Goal: Check status: Check status

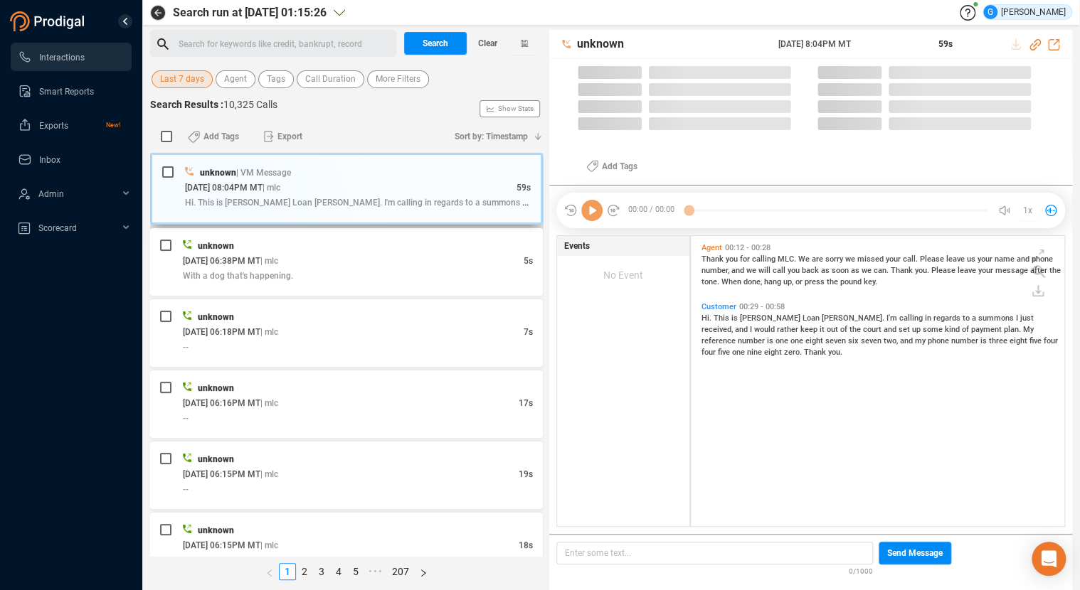
scroll to position [279, 361]
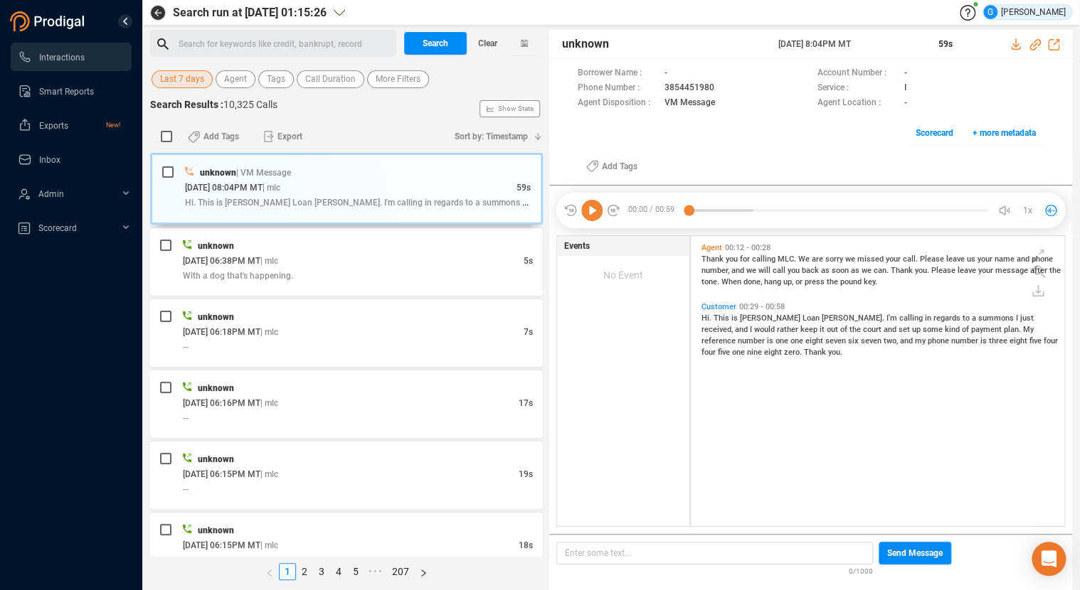
click at [164, 78] on span "Last 7 days" at bounding box center [182, 79] width 44 height 18
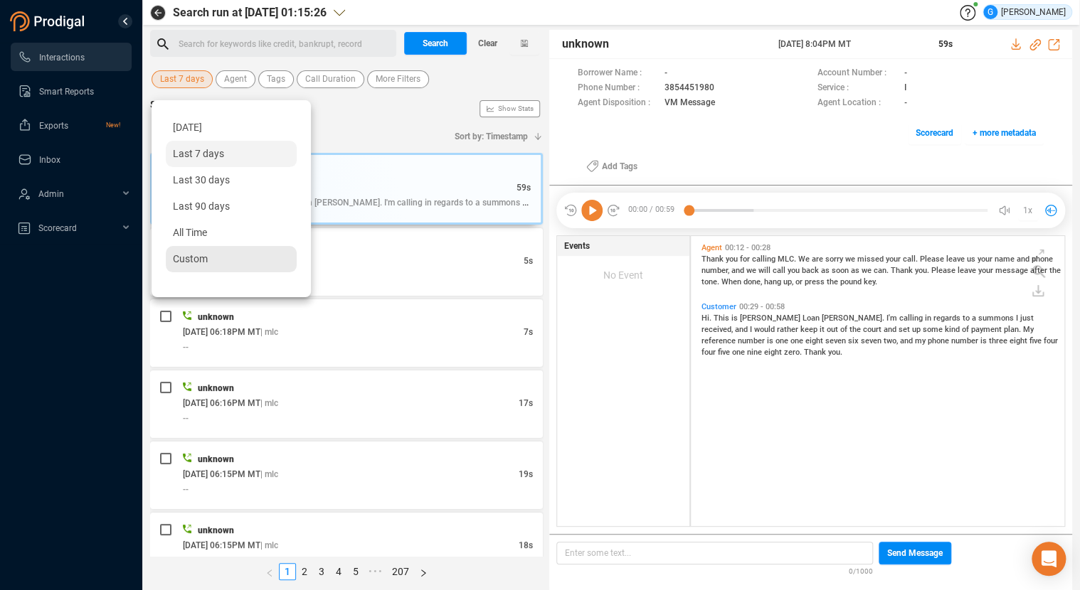
click at [185, 263] on span "Custom" at bounding box center [190, 258] width 35 height 11
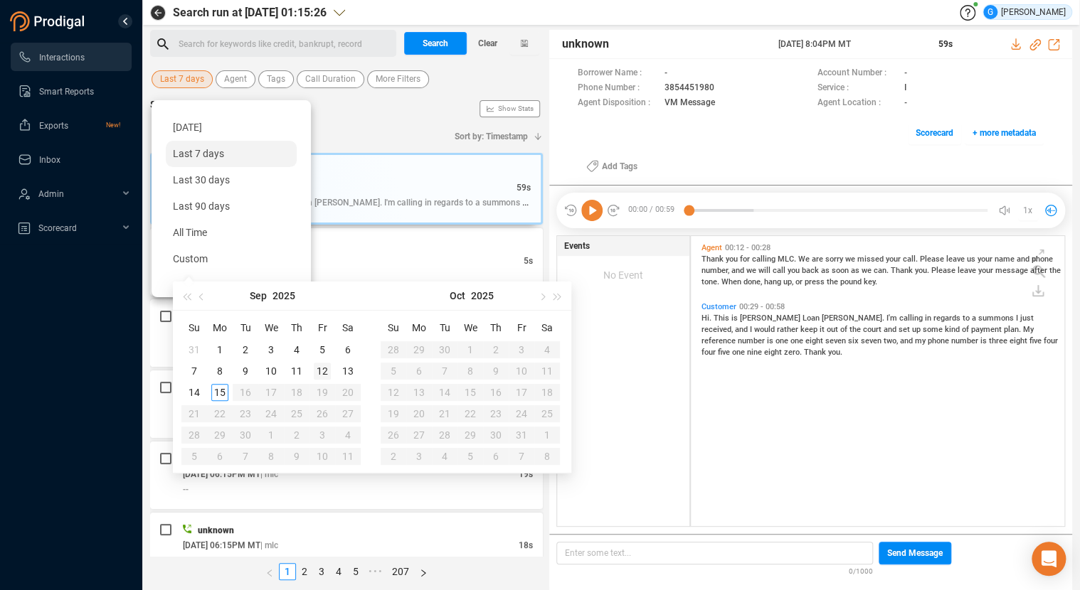
type input "[DATE]"
click at [323, 373] on div "12" at bounding box center [322, 371] width 17 height 17
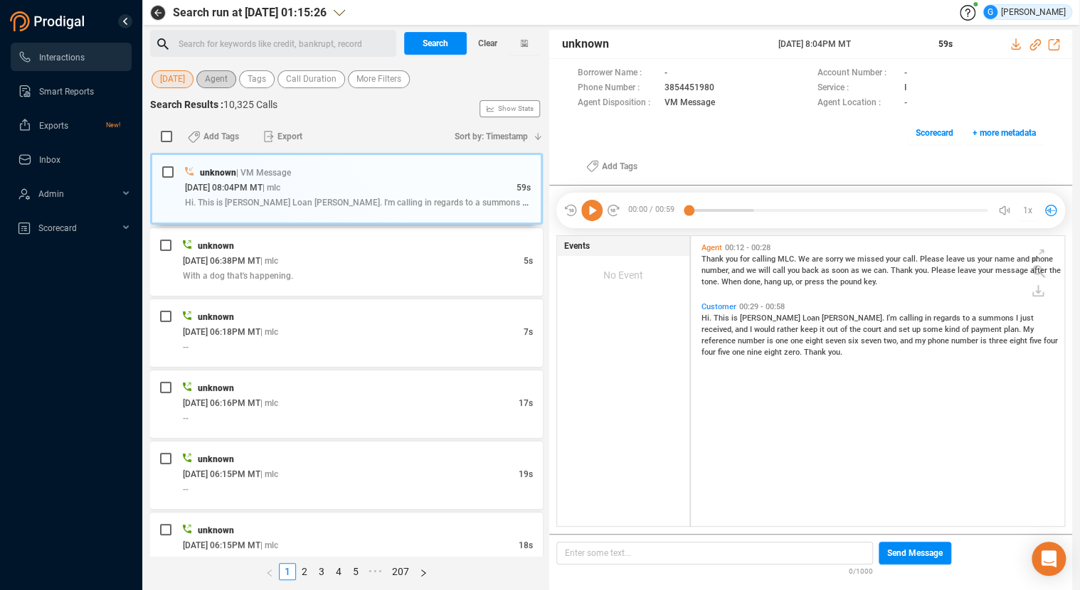
click at [221, 84] on span "Agent" at bounding box center [216, 79] width 23 height 18
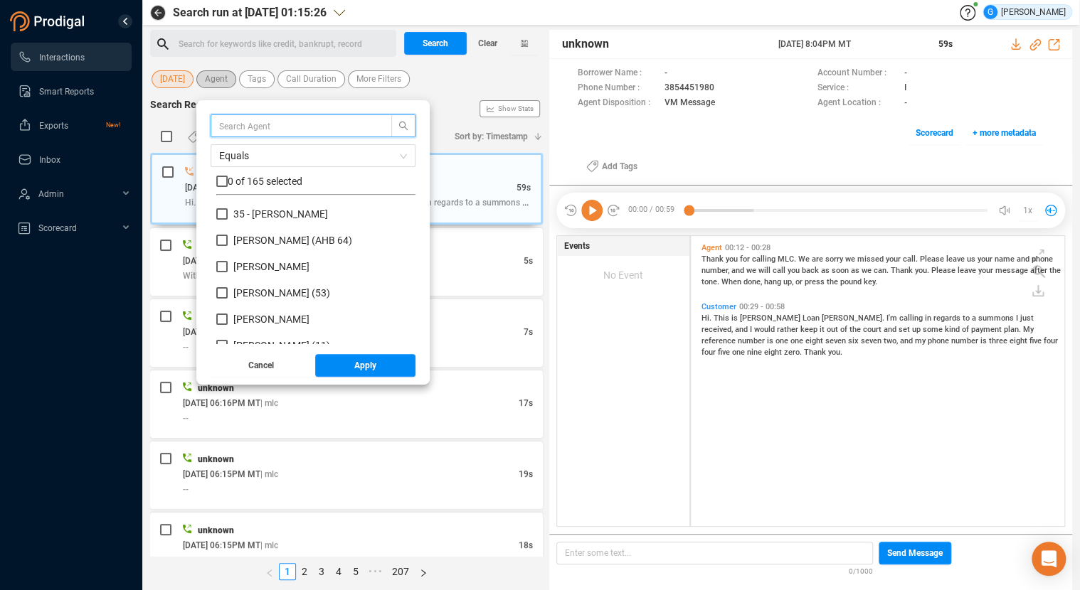
scroll to position [124, 187]
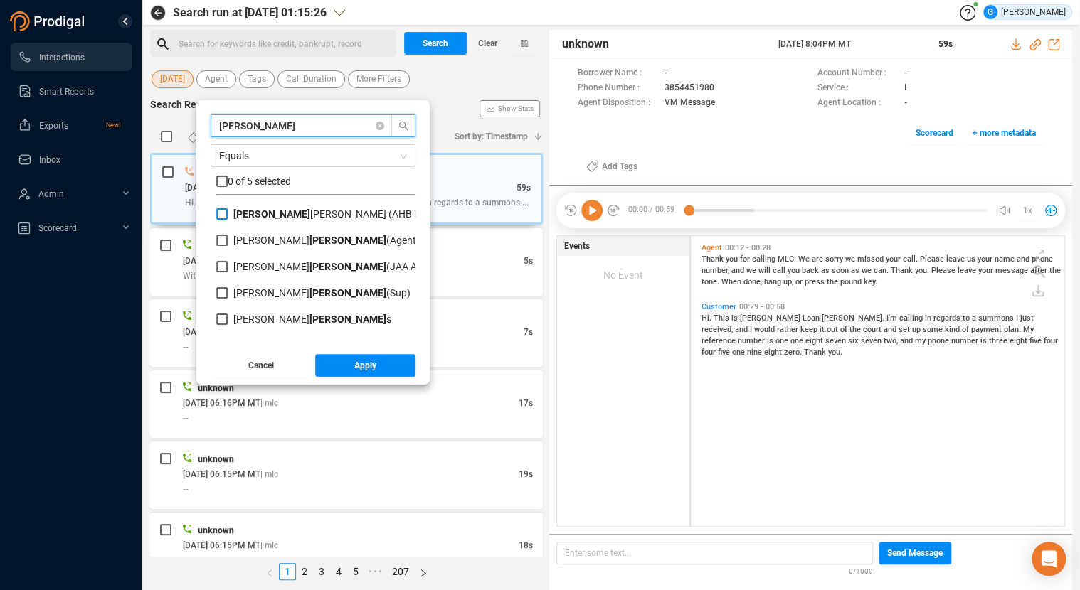
type input "[PERSON_NAME]"
drag, startPoint x: 222, startPoint y: 220, endPoint x: 233, endPoint y: 229, distance: 14.7
click at [222, 221] on label "[PERSON_NAME] (AHB 64)" at bounding box center [325, 214] width 218 height 15
click at [222, 220] on input "[PERSON_NAME] (AHB 64)" at bounding box center [221, 213] width 11 height 11
checkbox input "true"
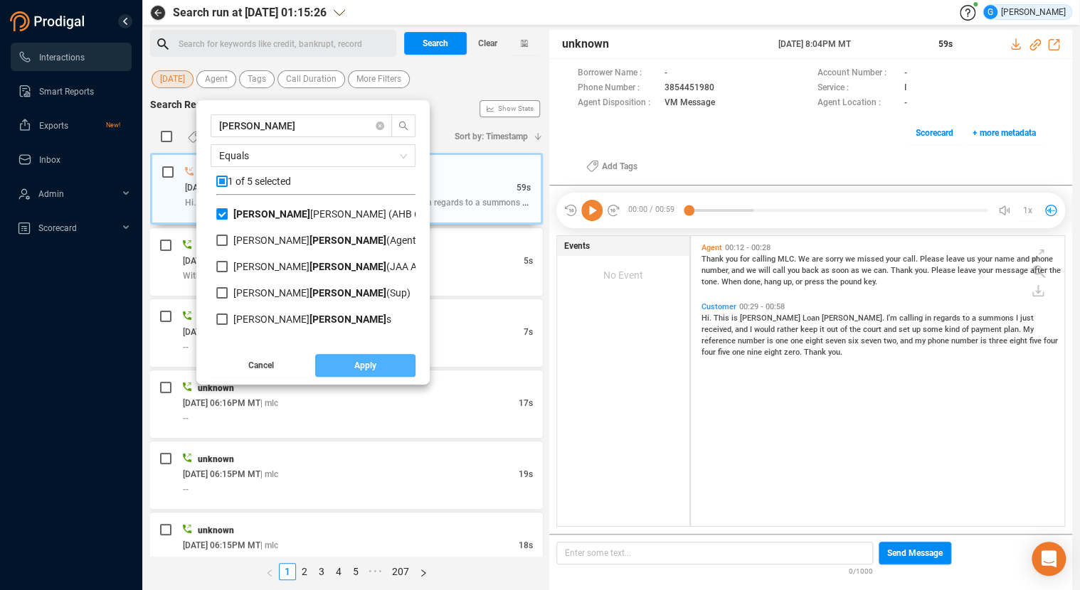
click at [363, 368] on span "Apply" at bounding box center [365, 365] width 22 height 23
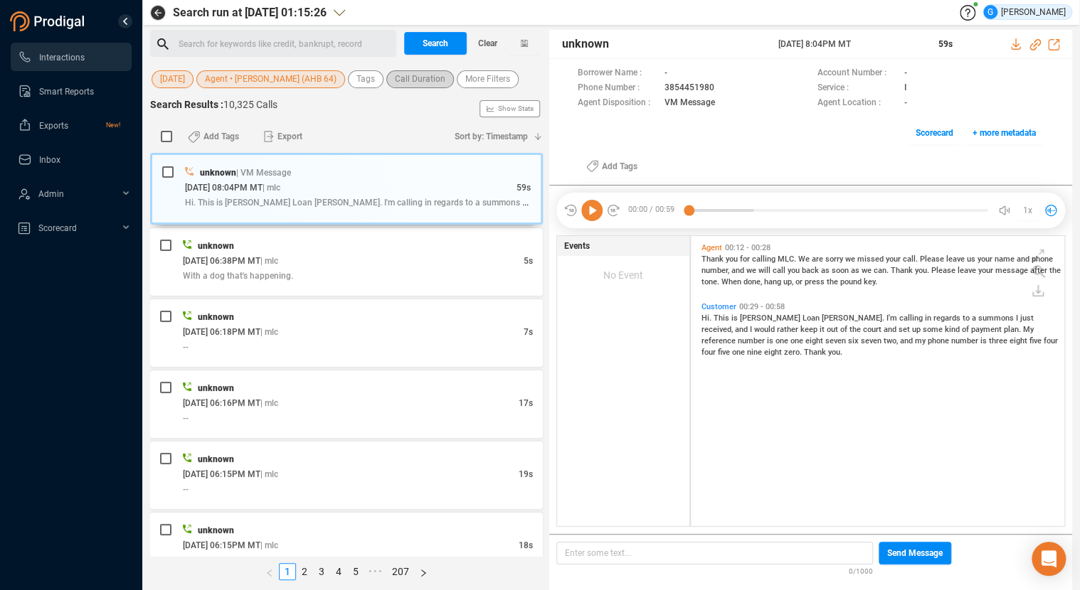
click at [395, 83] on span "Call Duration" at bounding box center [420, 79] width 51 height 18
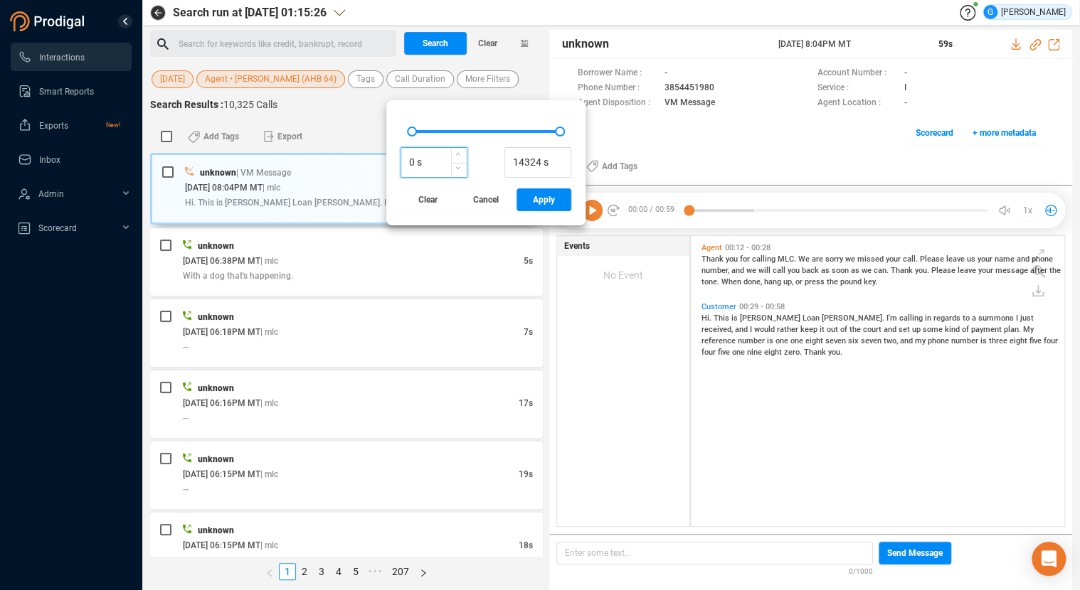
drag, startPoint x: 394, startPoint y: 162, endPoint x: 383, endPoint y: 155, distance: 13.4
click at [401, 160] on input "0 s" at bounding box center [433, 162] width 65 height 21
type input "660 s"
click at [533, 203] on span "Apply" at bounding box center [544, 200] width 22 height 23
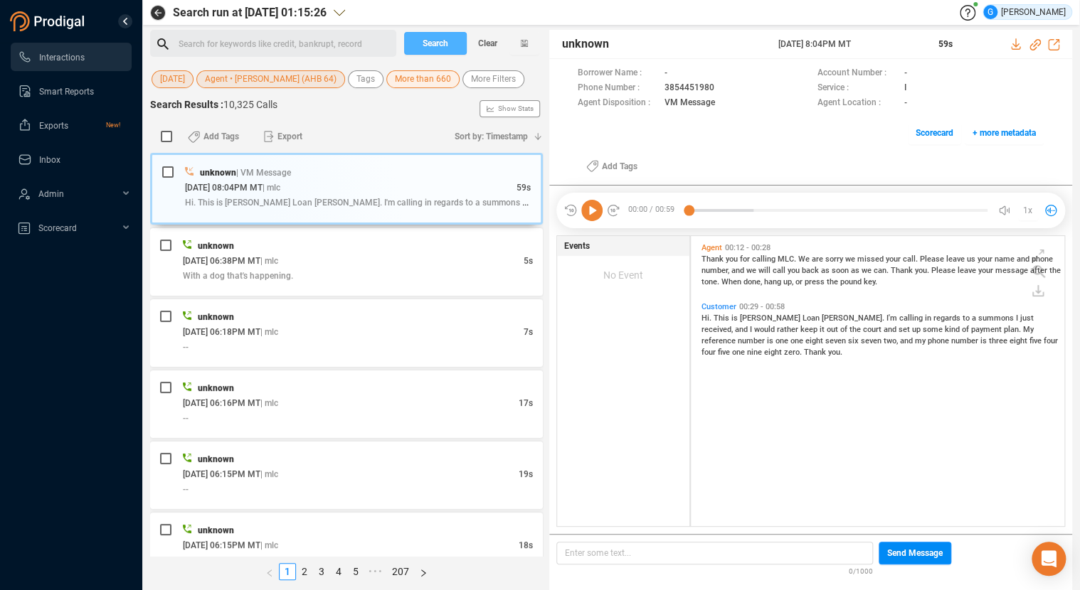
click at [437, 41] on span "Search" at bounding box center [436, 43] width 26 height 23
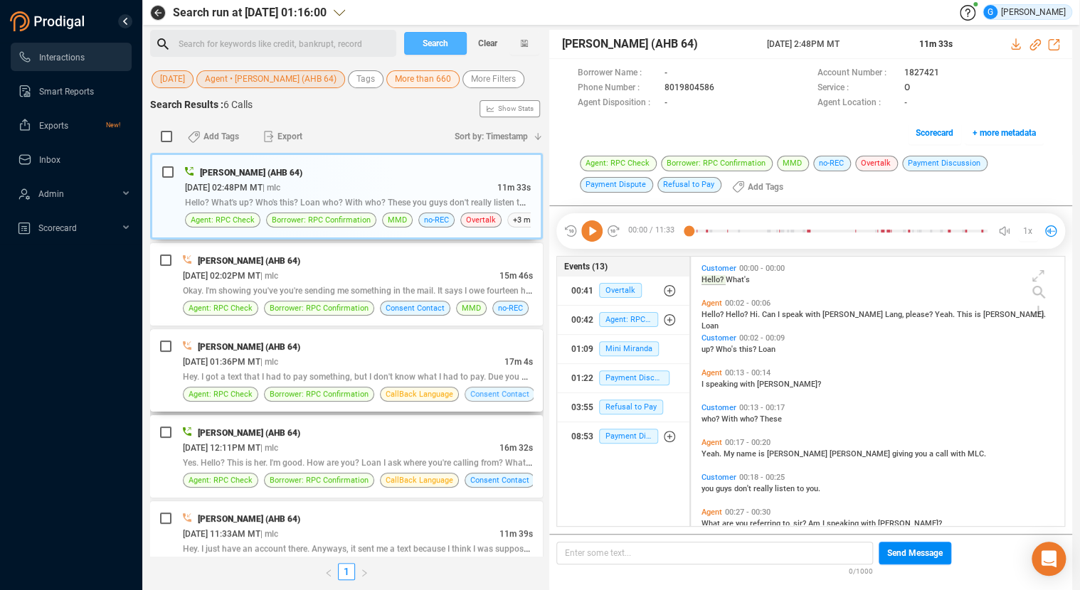
scroll to position [71, 0]
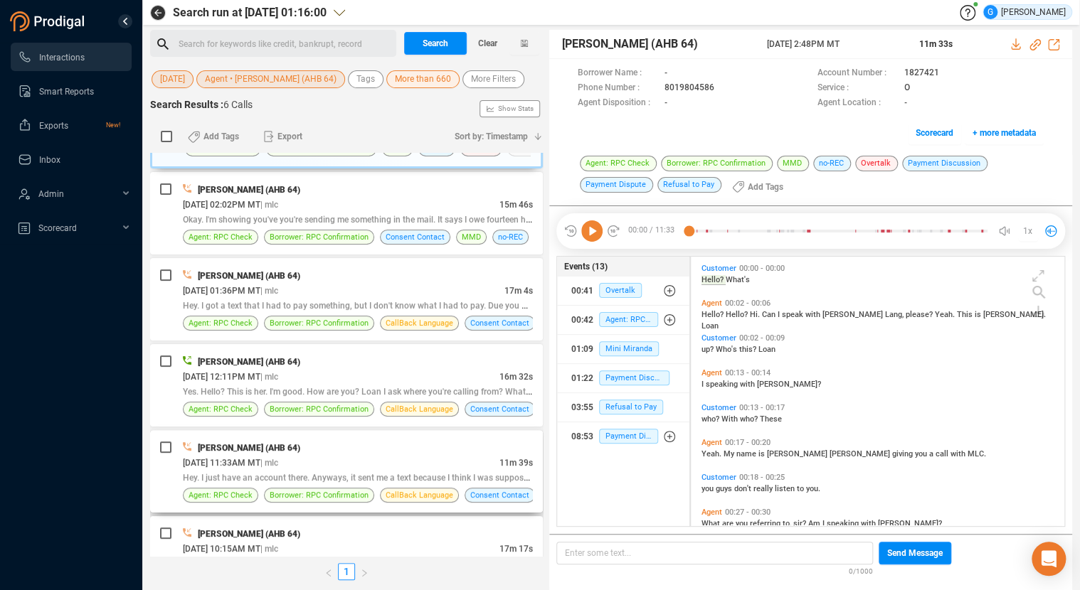
click at [480, 458] on div "[DATE] 11:33AM MT | mlc" at bounding box center [341, 462] width 317 height 15
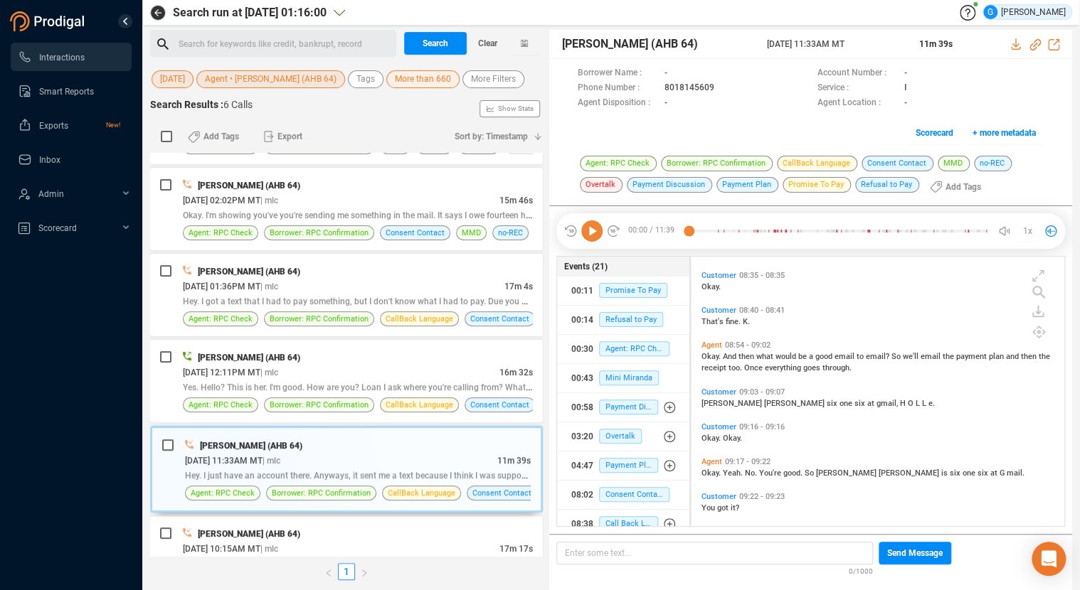
scroll to position [3011, 0]
click at [824, 368] on span "through." at bounding box center [836, 367] width 29 height 9
click at [594, 230] on icon at bounding box center [591, 231] width 21 height 21
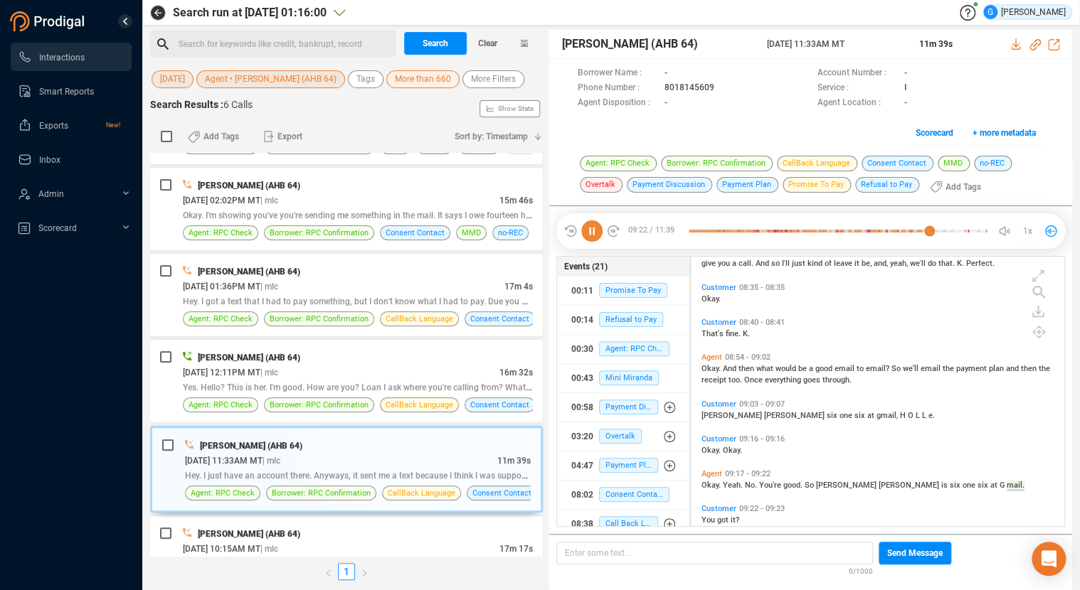
scroll to position [2939, 0]
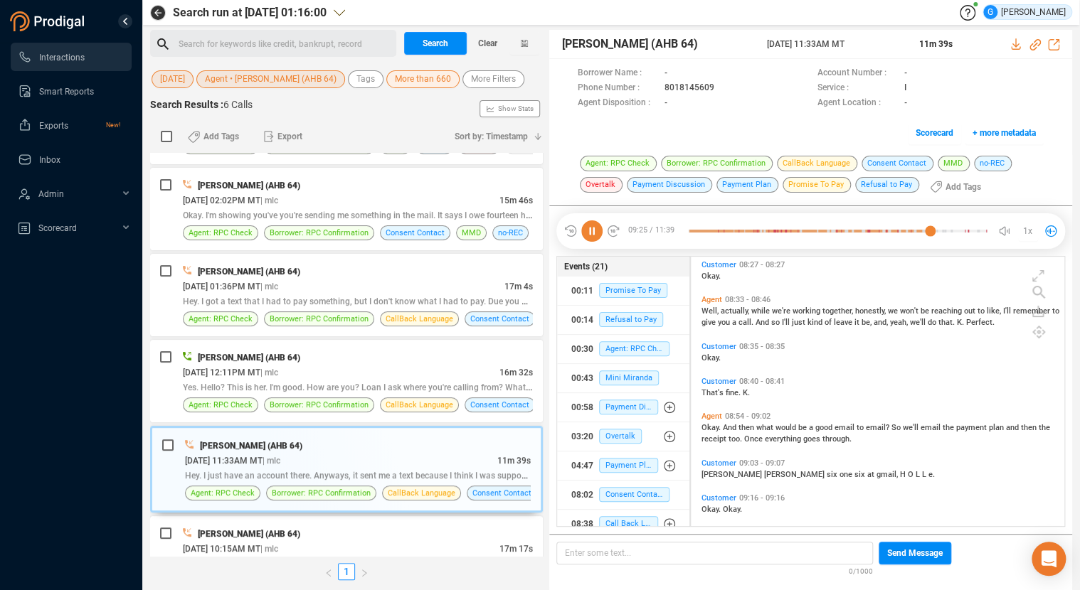
click at [714, 437] on span "receipt" at bounding box center [714, 439] width 27 height 9
click at [588, 232] on icon at bounding box center [591, 231] width 21 height 21
